Goal: Find specific page/section

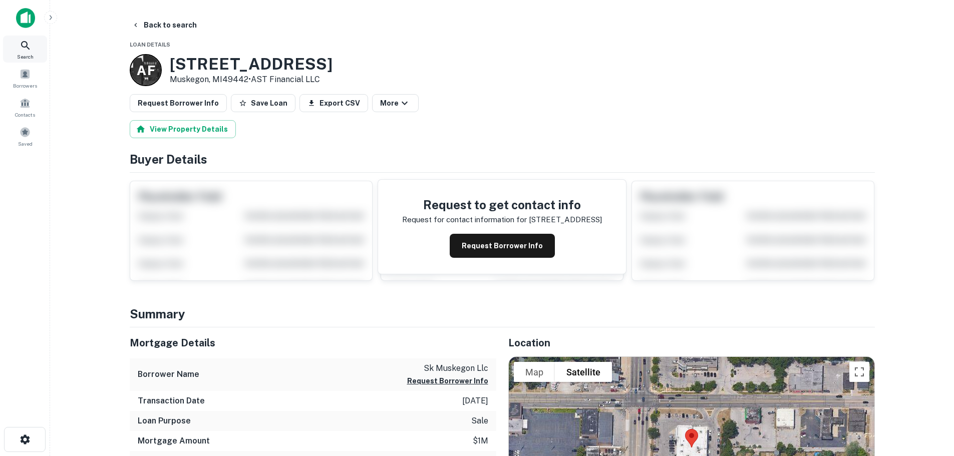
click at [8, 50] on div "Search" at bounding box center [25, 49] width 44 height 27
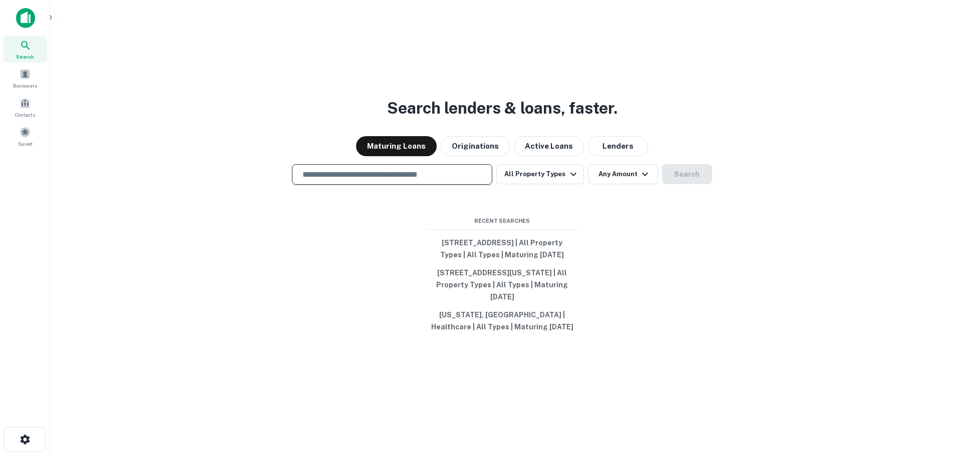
click at [385, 169] on input "text" at bounding box center [391, 175] width 191 height 12
paste input "**********"
type input "**********"
